Goal: Transaction & Acquisition: Subscribe to service/newsletter

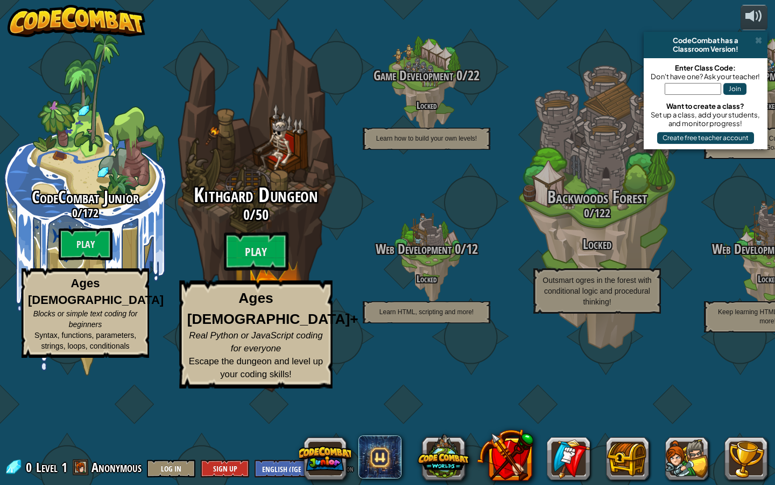
click at [267, 284] on div "Kithgard Dungeon 0 / 50 Play Ages [DEMOGRAPHIC_DATA]+ Real Python or JavaScript…" at bounding box center [255, 286] width 205 height 204
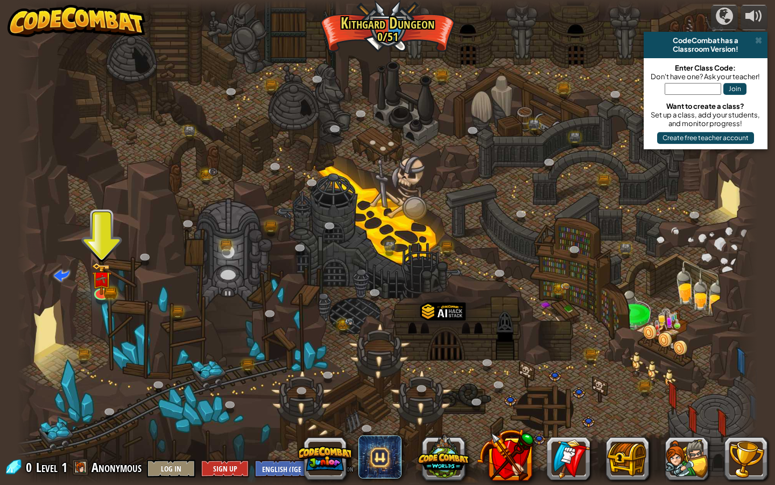
click at [115, 265] on div at bounding box center [388, 242] width 742 height 485
click at [103, 278] on img at bounding box center [102, 272] width 12 height 12
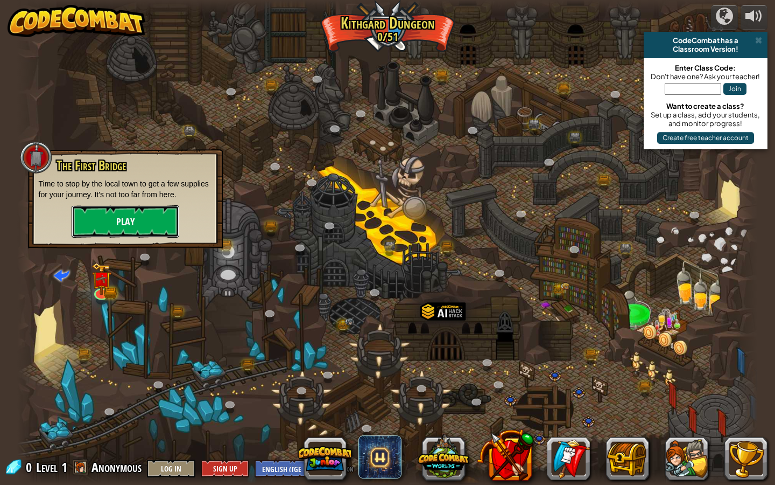
click at [129, 225] on button "Play" at bounding box center [126, 221] width 108 height 32
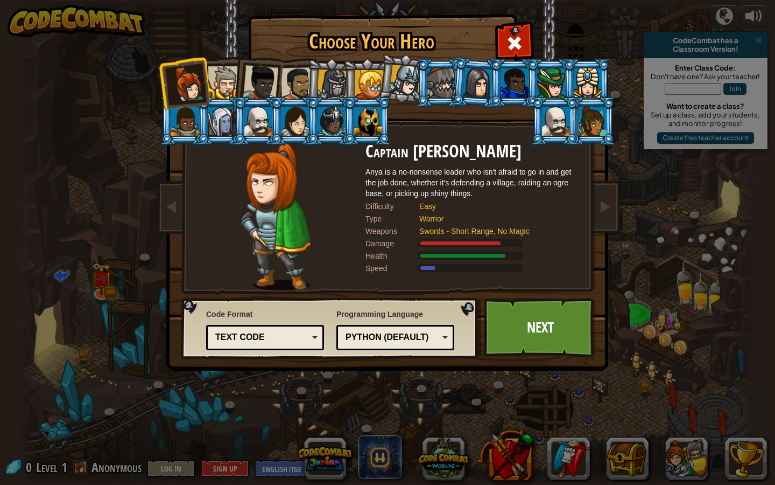
click at [451, 86] on div at bounding box center [442, 82] width 28 height 29
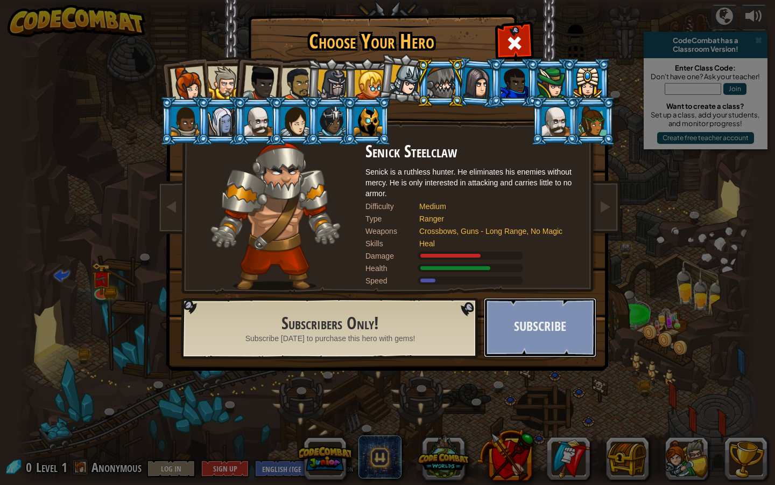
click at [547, 319] on button "Subscribe" at bounding box center [540, 327] width 113 height 59
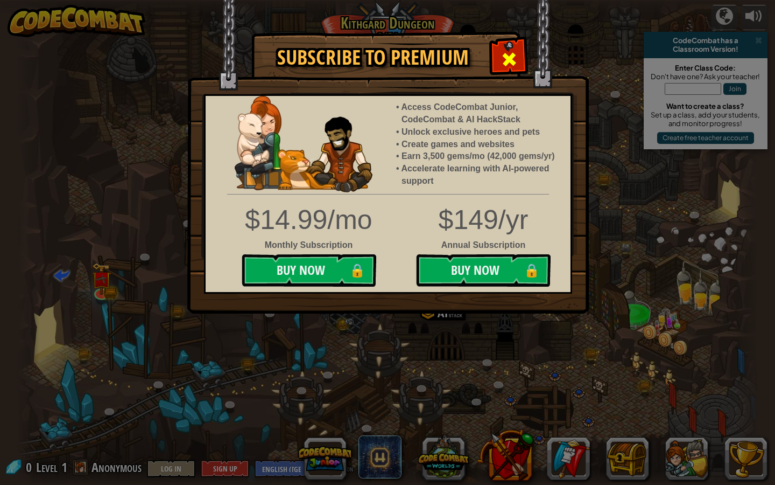
click at [507, 53] on span at bounding box center [509, 59] width 17 height 17
